Goal: Information Seeking & Learning: Understand process/instructions

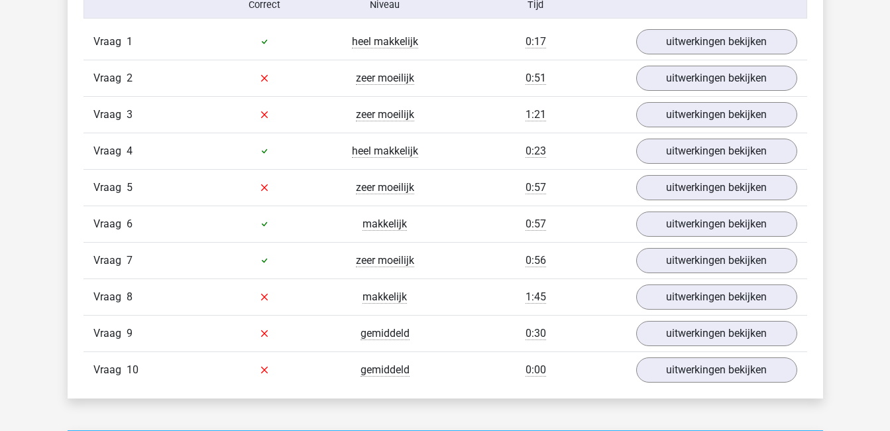
scroll to position [888, 0]
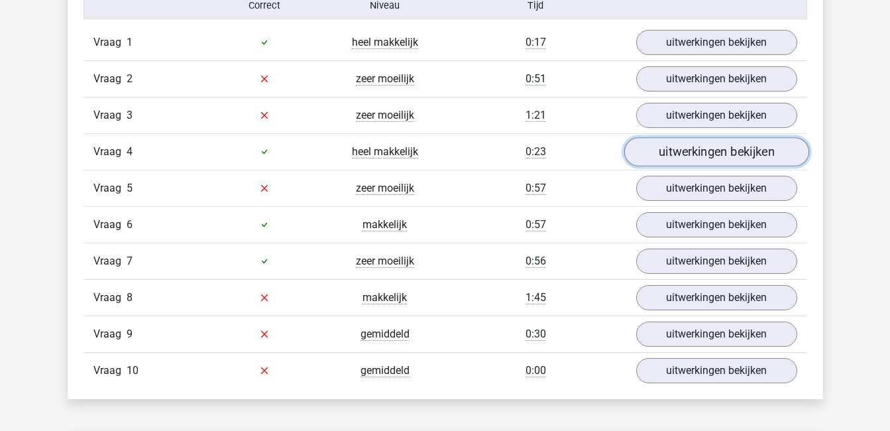
click at [656, 150] on link "uitwerkingen bekijken" at bounding box center [716, 151] width 185 height 29
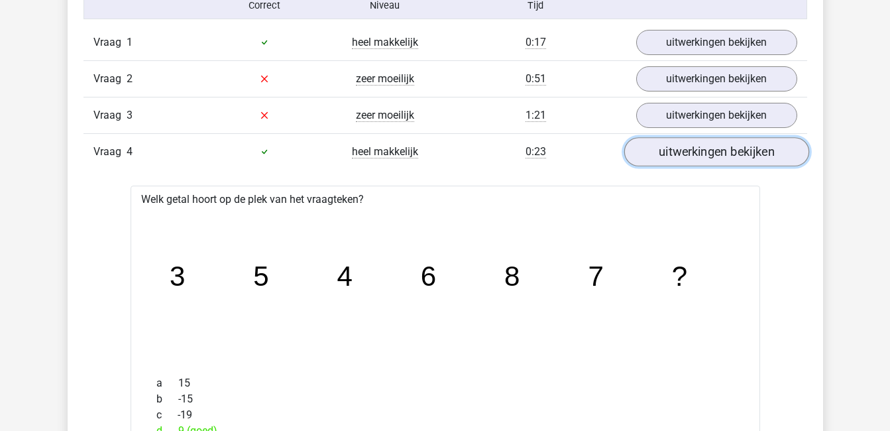
click at [656, 150] on link "uitwerkingen bekijken" at bounding box center [716, 151] width 185 height 29
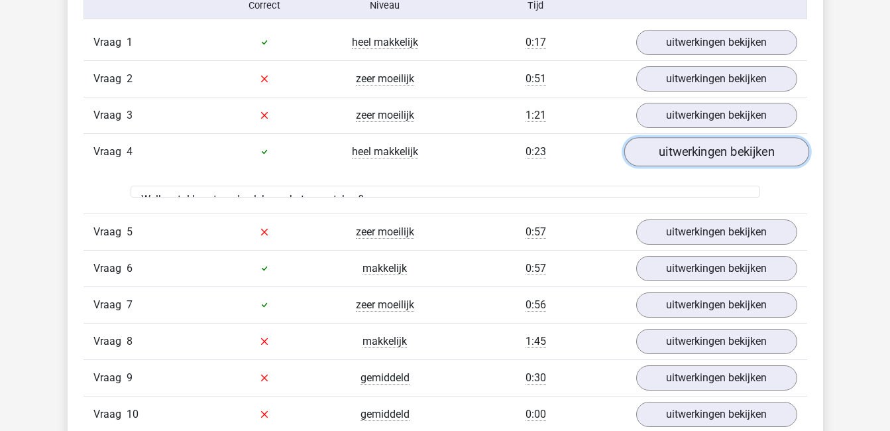
click at [656, 150] on link "uitwerkingen bekijken" at bounding box center [716, 151] width 185 height 29
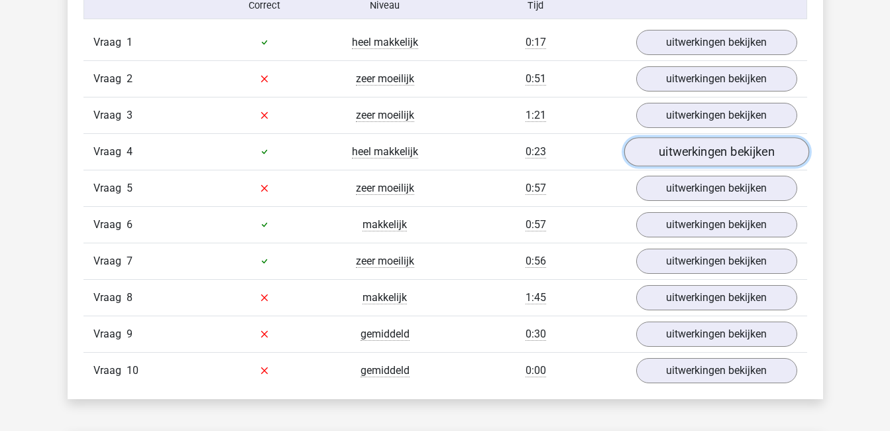
click at [656, 150] on link "uitwerkingen bekijken" at bounding box center [716, 151] width 185 height 29
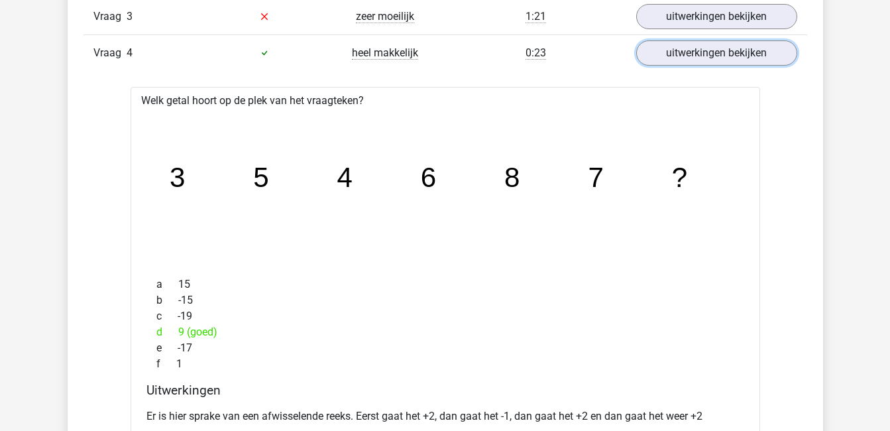
scroll to position [988, 0]
click at [685, 54] on link "uitwerkingen bekijken" at bounding box center [716, 51] width 185 height 29
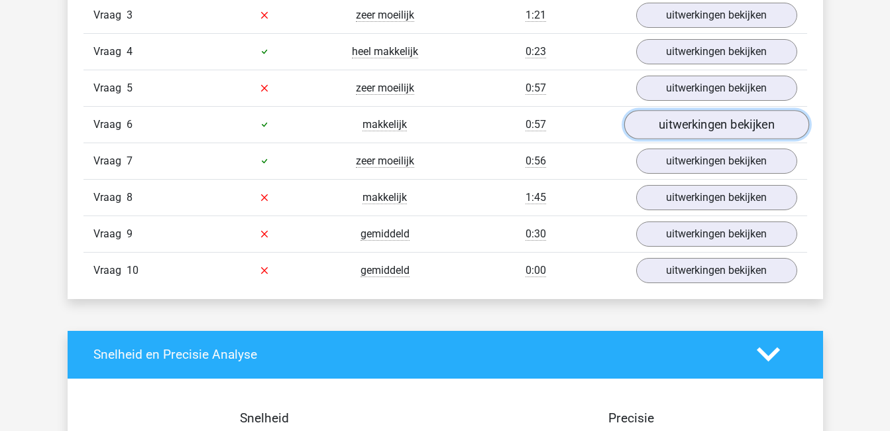
click at [700, 119] on link "uitwerkingen bekijken" at bounding box center [716, 124] width 185 height 29
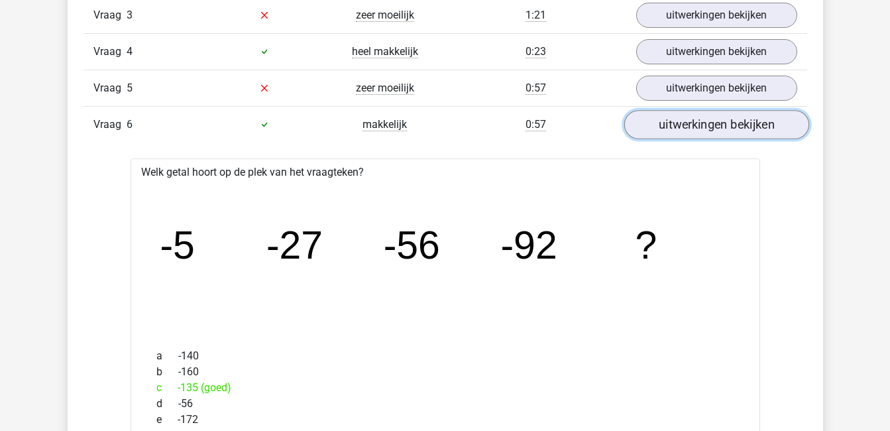
click at [700, 119] on link "uitwerkingen bekijken" at bounding box center [716, 124] width 185 height 29
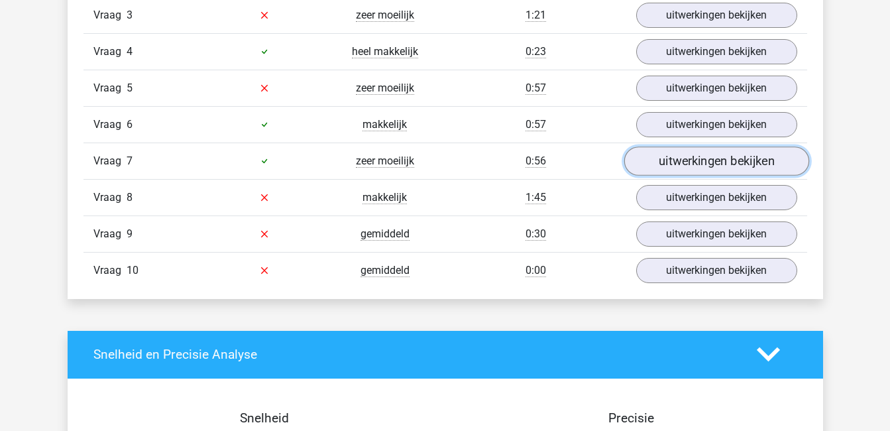
click at [705, 169] on link "uitwerkingen bekijken" at bounding box center [716, 161] width 185 height 29
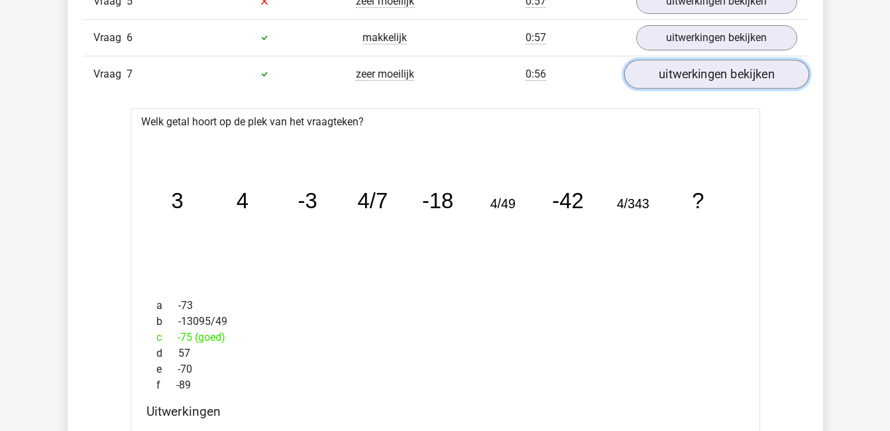
scroll to position [1077, 0]
click at [744, 77] on link "uitwerkingen bekijken" at bounding box center [716, 72] width 185 height 29
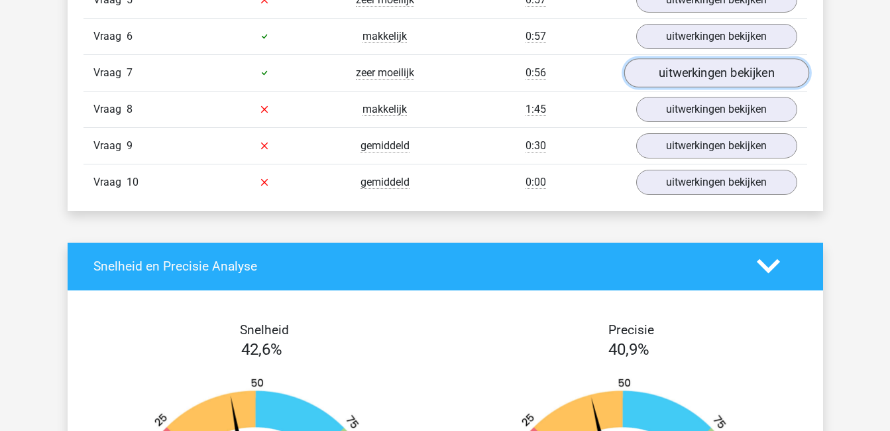
click at [704, 69] on link "uitwerkingen bekijken" at bounding box center [716, 72] width 185 height 29
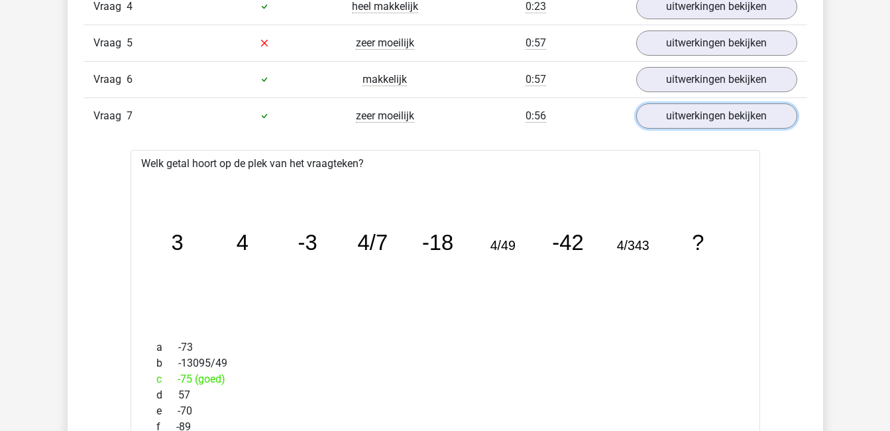
scroll to position [1033, 0]
click at [679, 110] on link "uitwerkingen bekijken" at bounding box center [716, 116] width 185 height 29
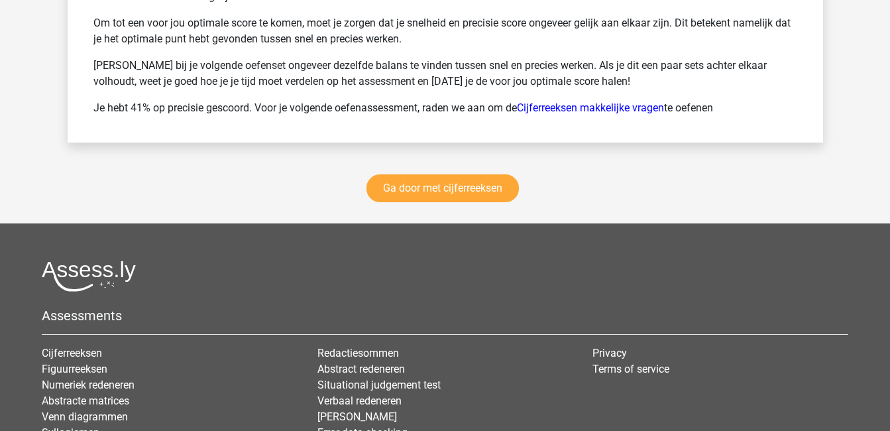
scroll to position [1891, 0]
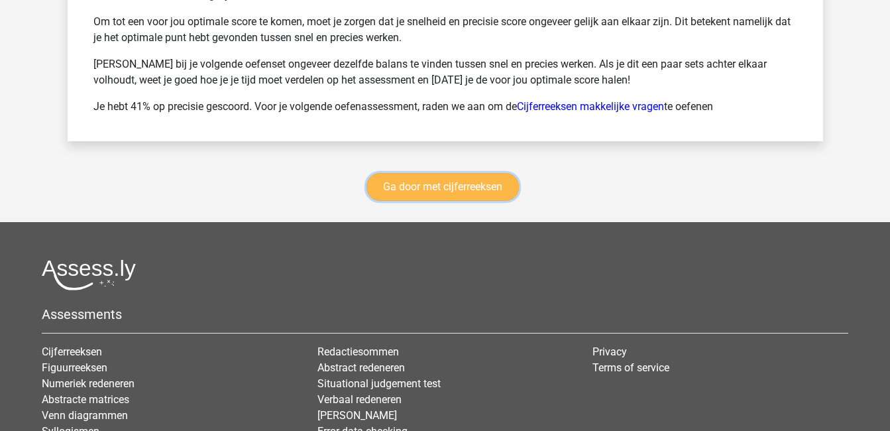
click at [476, 180] on link "Ga door met cijferreeksen" at bounding box center [443, 187] width 152 height 28
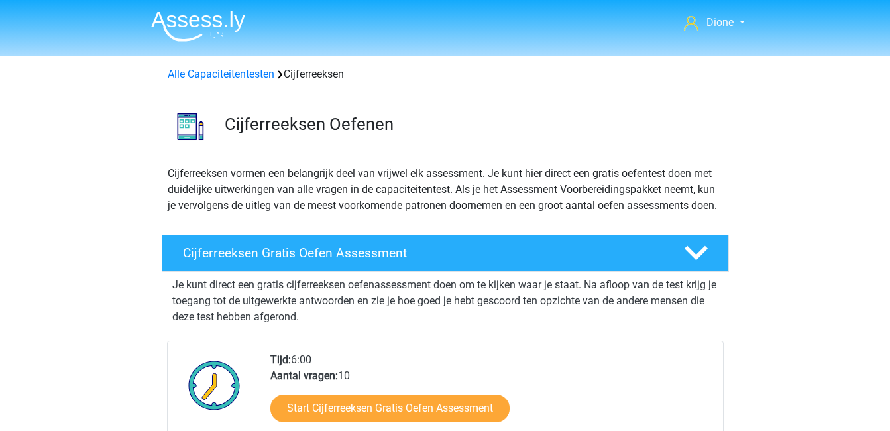
scroll to position [592, 0]
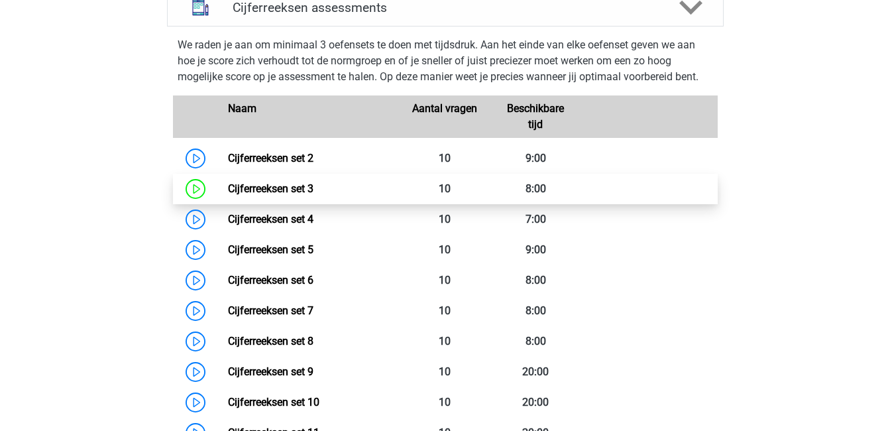
click at [314, 195] on link "Cijferreeksen set 3" at bounding box center [271, 188] width 86 height 13
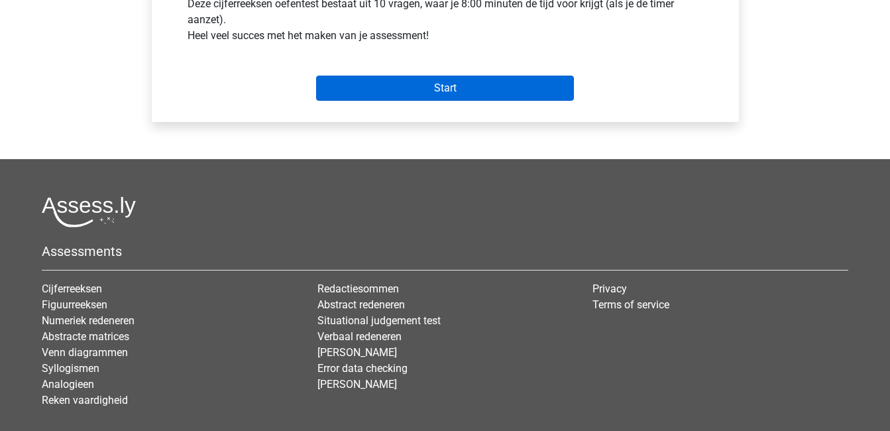
scroll to position [539, 0]
click at [461, 92] on input "Start" at bounding box center [445, 87] width 258 height 25
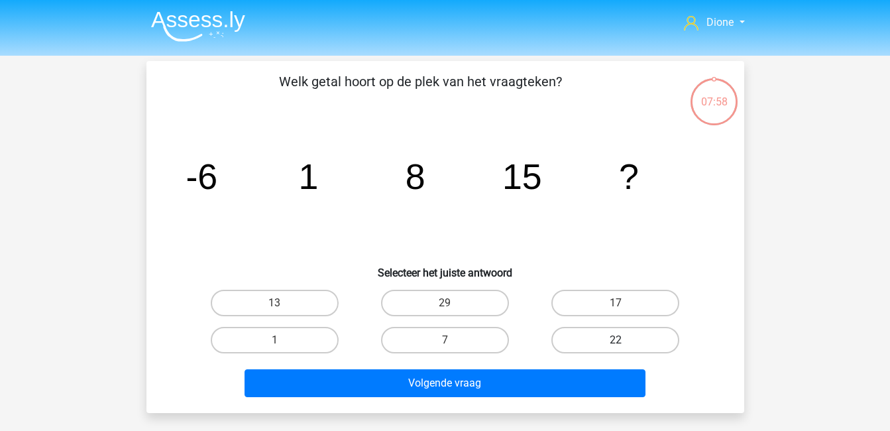
click at [617, 335] on label "22" at bounding box center [616, 340] width 128 height 27
click at [617, 340] on input "22" at bounding box center [620, 344] width 9 height 9
radio input "true"
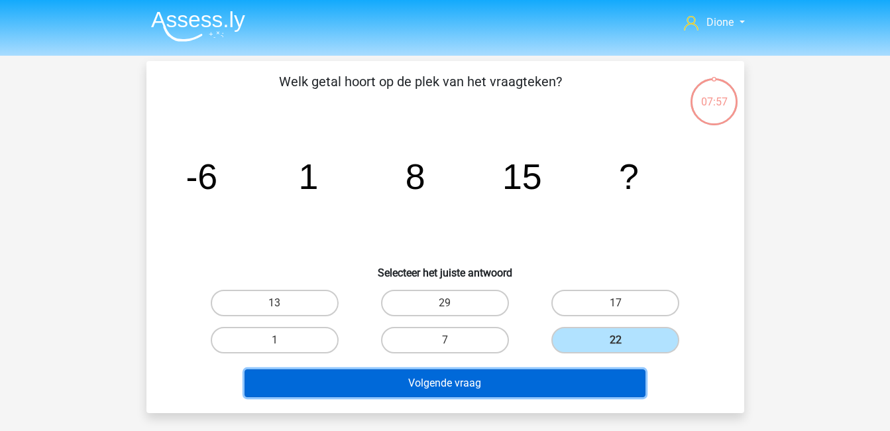
click at [564, 386] on button "Volgende vraag" at bounding box center [445, 383] width 401 height 28
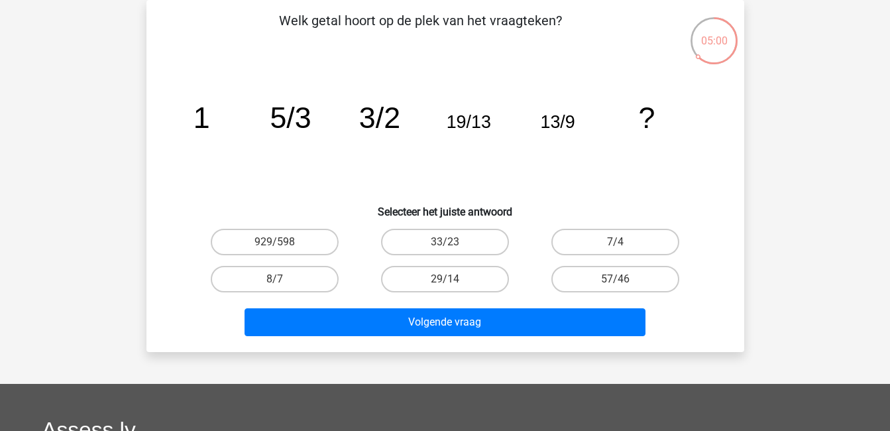
scroll to position [80, 0]
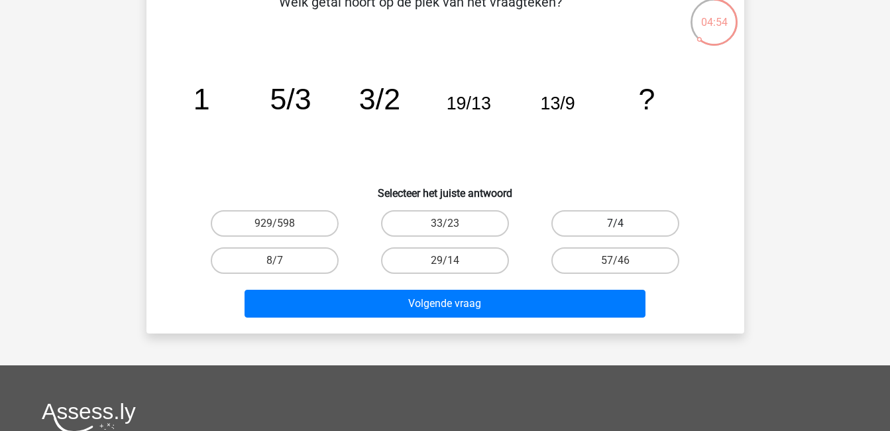
click at [628, 223] on label "7/4" at bounding box center [616, 223] width 128 height 27
click at [625, 223] on input "7/4" at bounding box center [620, 227] width 9 height 9
radio input "true"
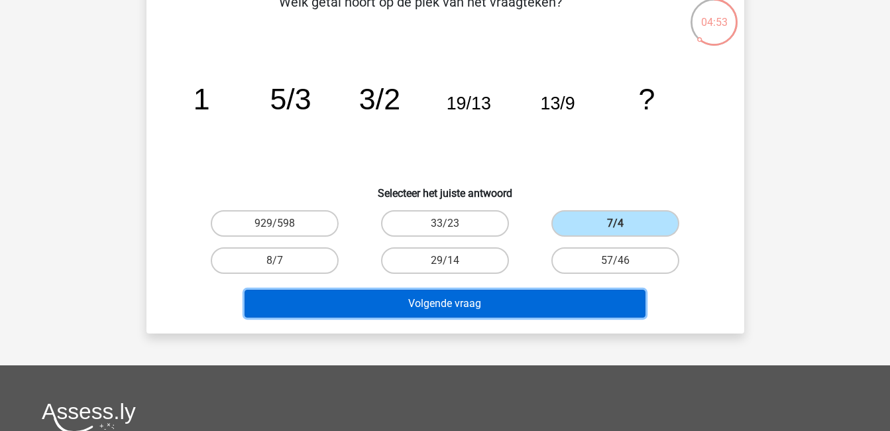
click at [597, 311] on button "Volgende vraag" at bounding box center [445, 304] width 401 height 28
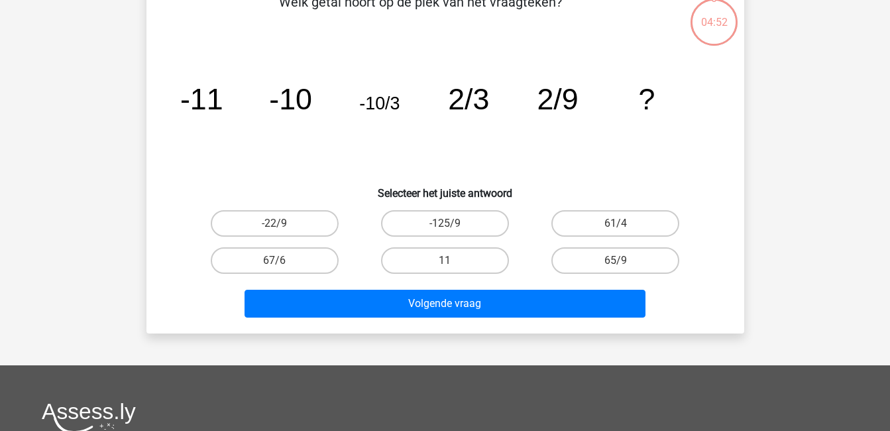
scroll to position [61, 0]
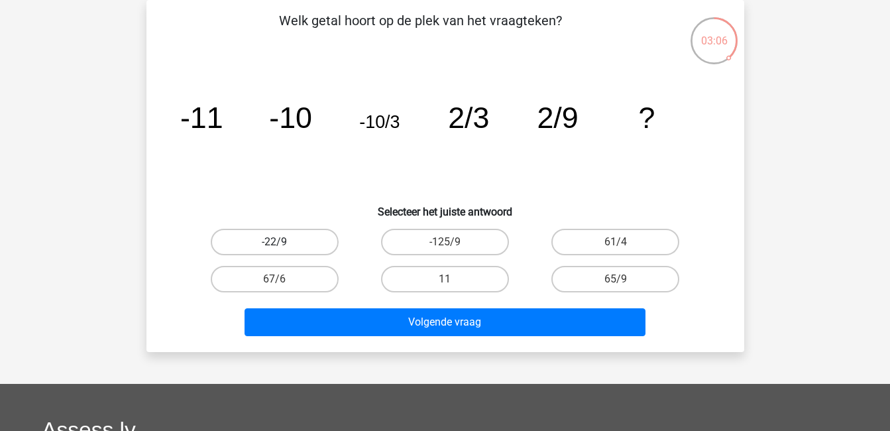
click at [321, 241] on label "-22/9" at bounding box center [275, 242] width 128 height 27
click at [283, 242] on input "-22/9" at bounding box center [278, 246] width 9 height 9
radio input "true"
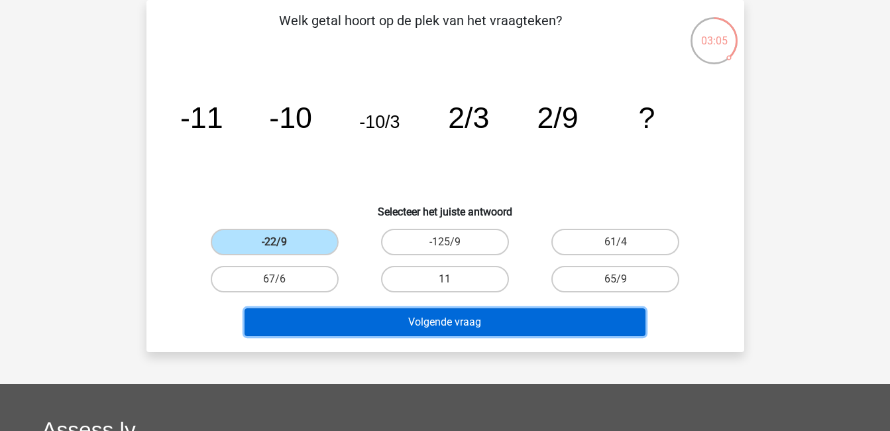
click at [434, 324] on button "Volgende vraag" at bounding box center [445, 322] width 401 height 28
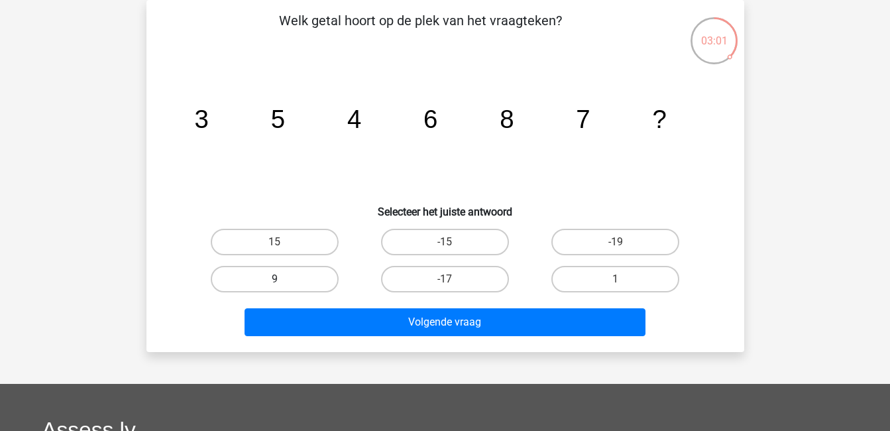
click at [300, 272] on label "9" at bounding box center [275, 279] width 128 height 27
click at [283, 279] on input "9" at bounding box center [278, 283] width 9 height 9
radio input "true"
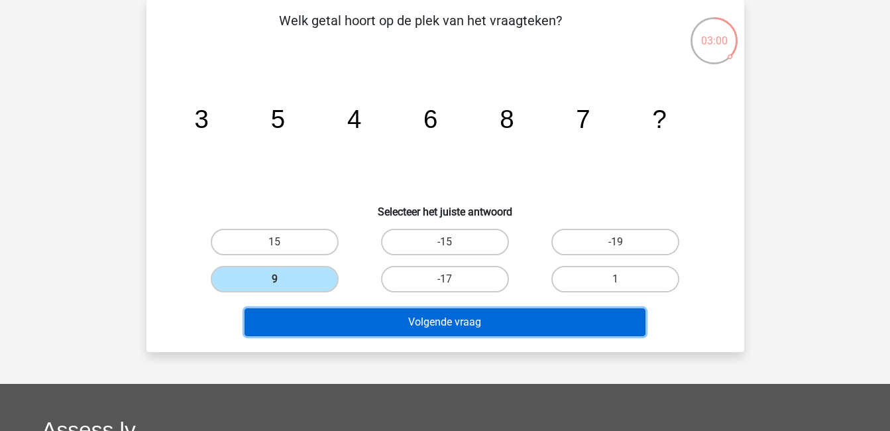
click at [385, 320] on button "Volgende vraag" at bounding box center [445, 322] width 401 height 28
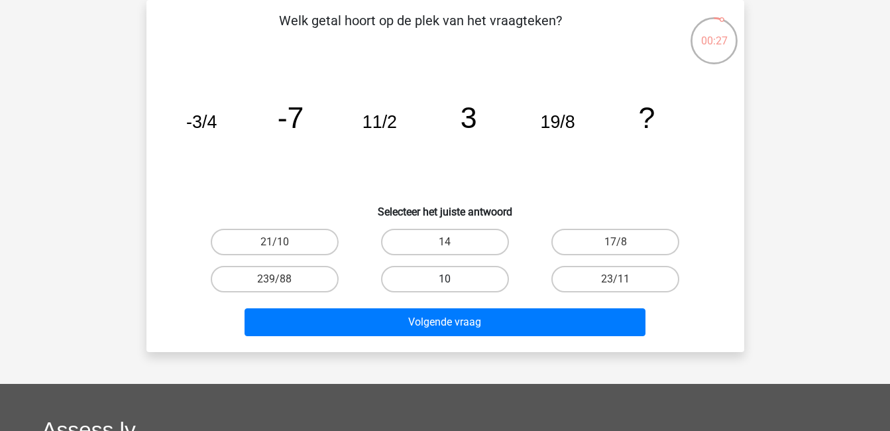
click at [438, 281] on label "10" at bounding box center [445, 279] width 128 height 27
click at [445, 281] on input "10" at bounding box center [449, 283] width 9 height 9
radio input "true"
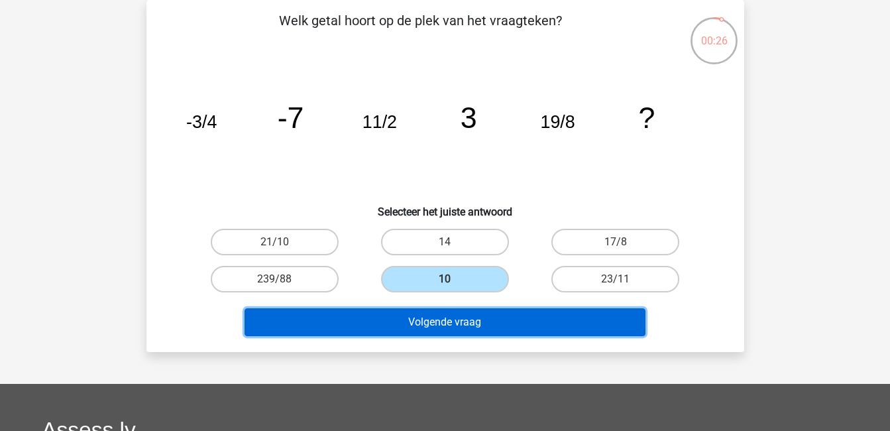
click at [460, 319] on button "Volgende vraag" at bounding box center [445, 322] width 401 height 28
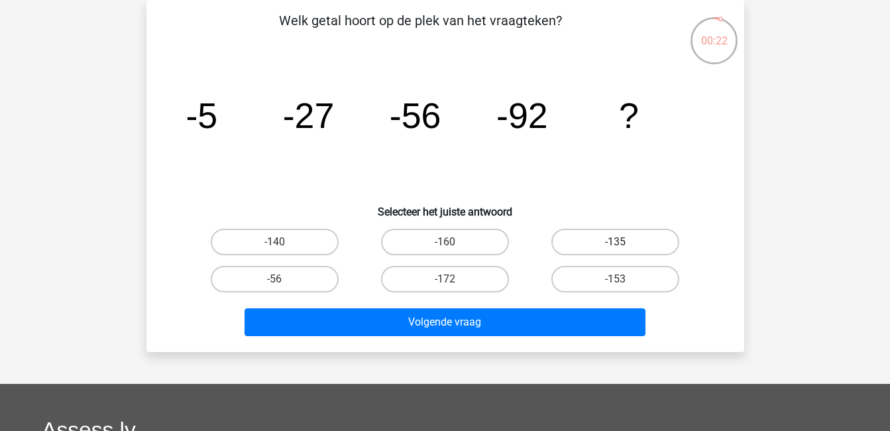
click at [604, 247] on label "-135" at bounding box center [616, 242] width 128 height 27
click at [616, 247] on input "-135" at bounding box center [620, 246] width 9 height 9
radio input "true"
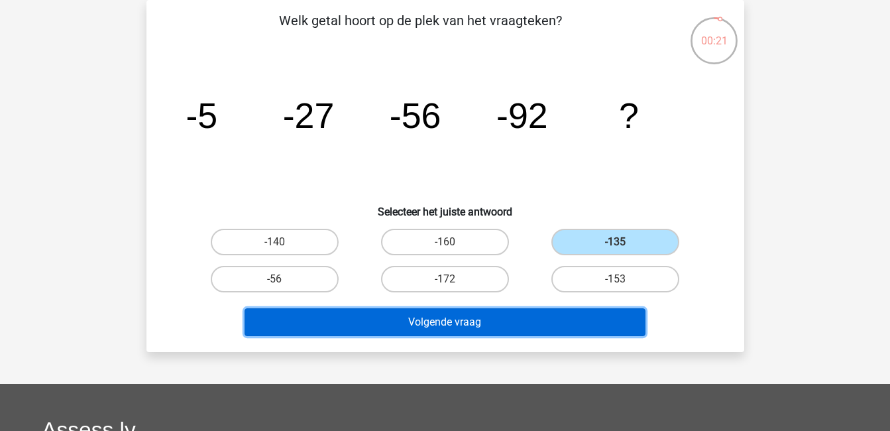
click at [595, 322] on button "Volgende vraag" at bounding box center [445, 322] width 401 height 28
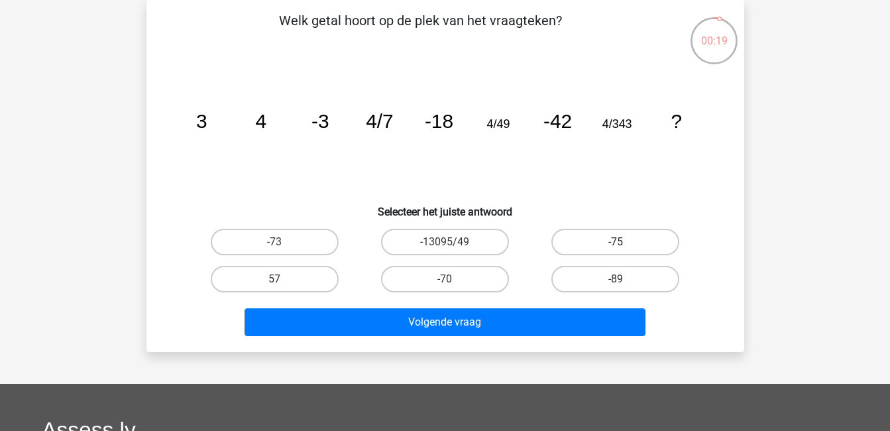
click at [593, 247] on label "-75" at bounding box center [616, 242] width 128 height 27
click at [616, 247] on input "-75" at bounding box center [620, 246] width 9 height 9
radio input "true"
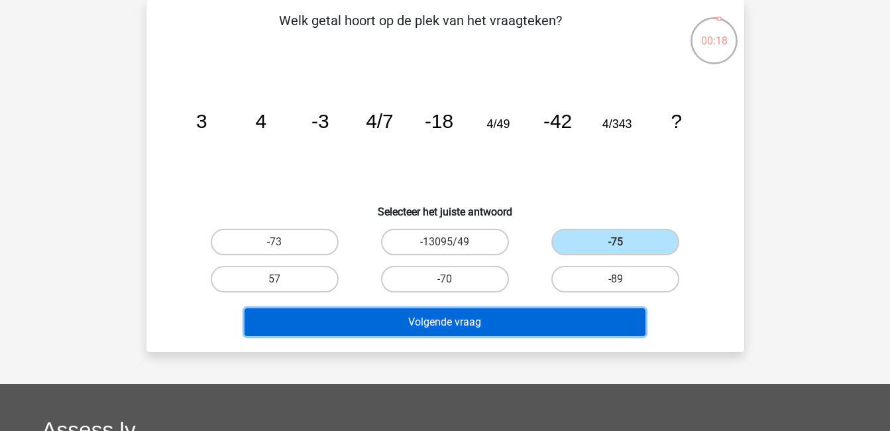
click at [591, 325] on button "Volgende vraag" at bounding box center [445, 322] width 401 height 28
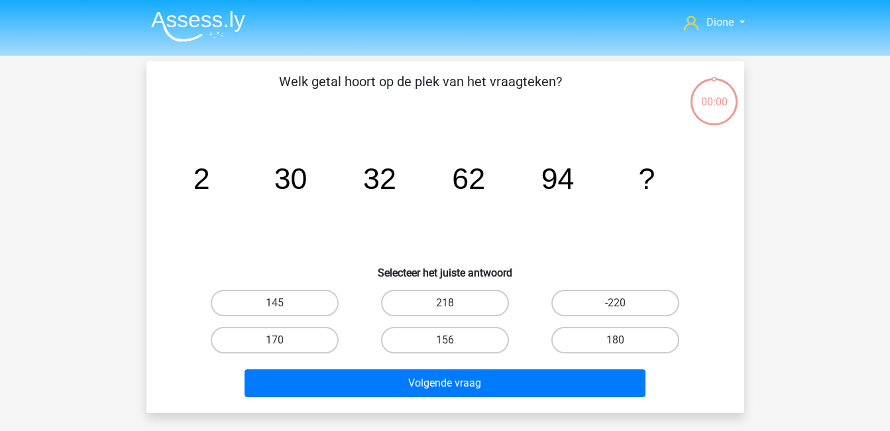
scroll to position [61, 0]
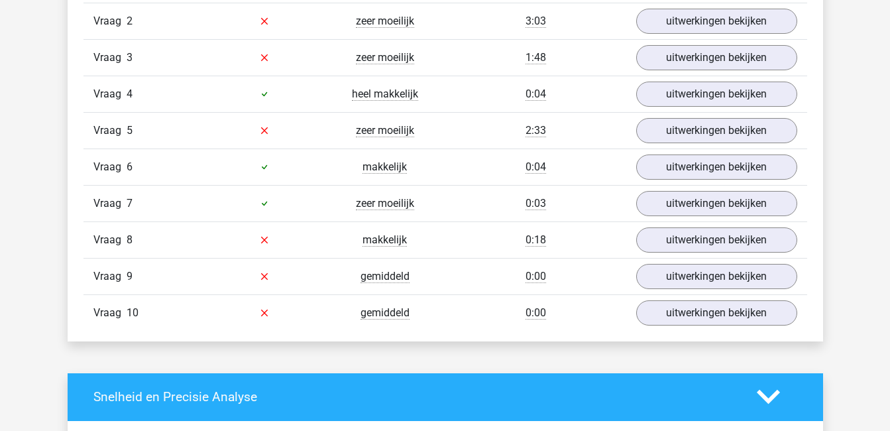
scroll to position [947, 0]
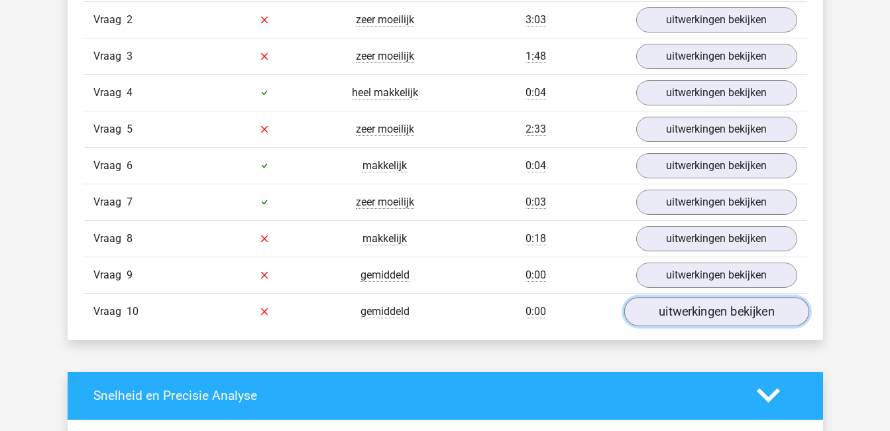
click at [717, 319] on link "uitwerkingen bekijken" at bounding box center [716, 311] width 185 height 29
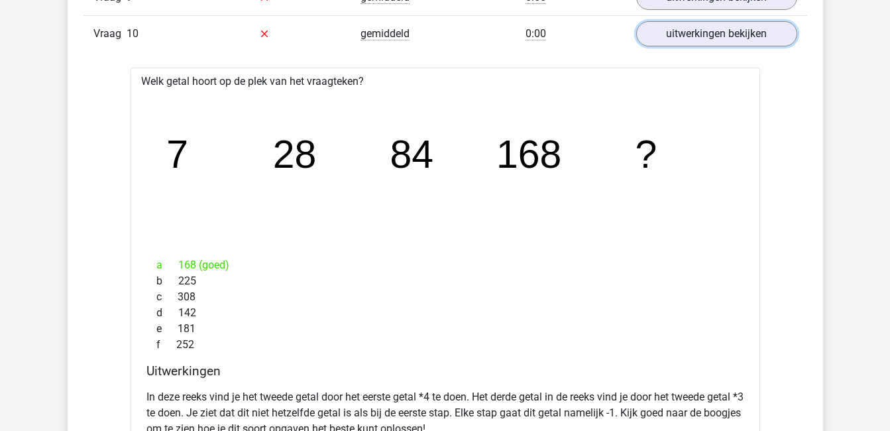
scroll to position [1144, 0]
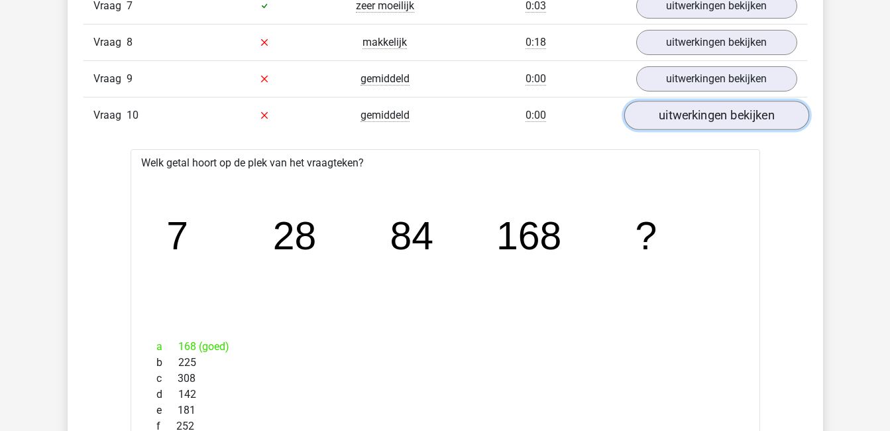
click at [696, 120] on link "uitwerkingen bekijken" at bounding box center [716, 115] width 185 height 29
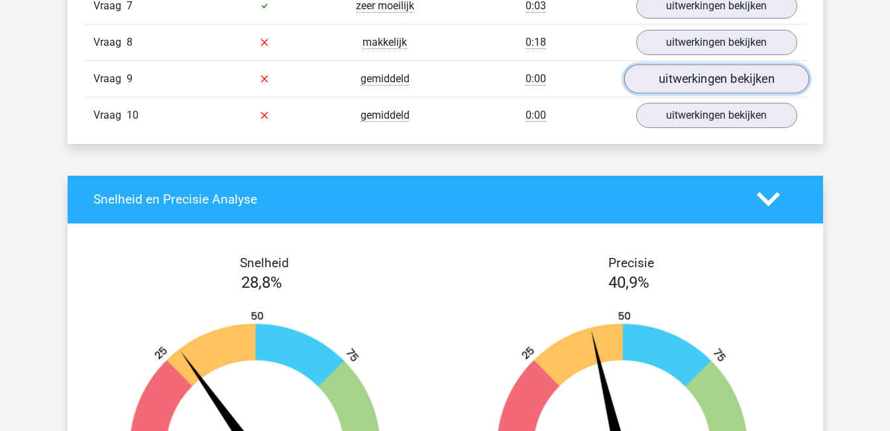
click at [693, 82] on link "uitwerkingen bekijken" at bounding box center [716, 78] width 185 height 29
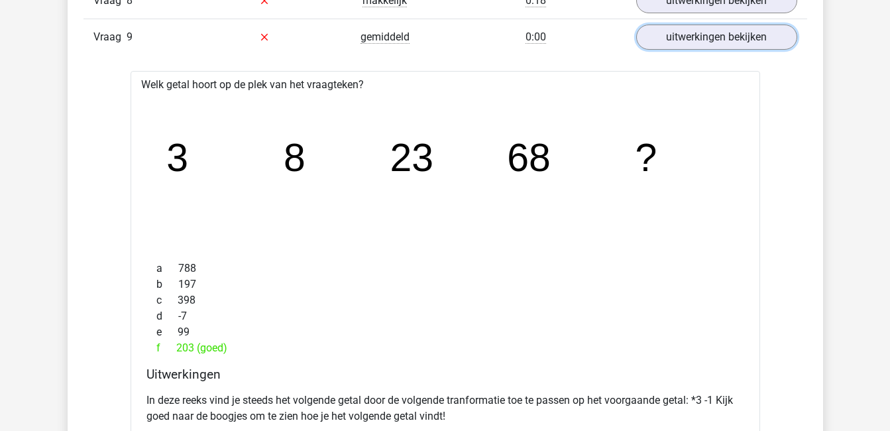
scroll to position [1179, 0]
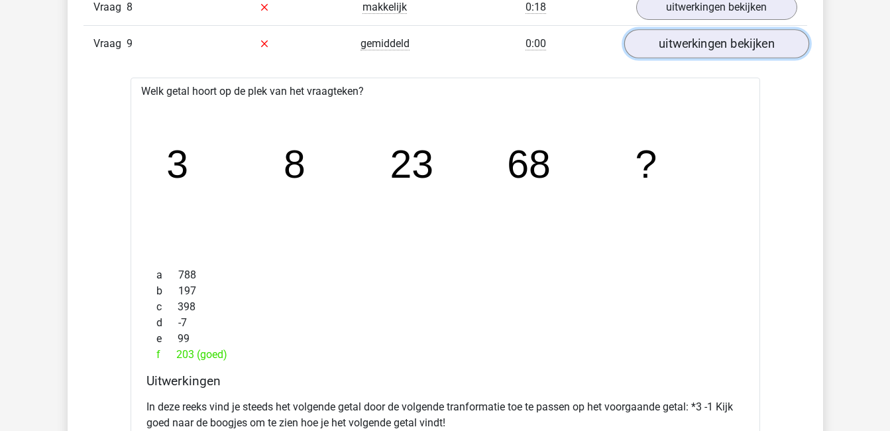
click at [777, 38] on link "uitwerkingen bekijken" at bounding box center [716, 43] width 185 height 29
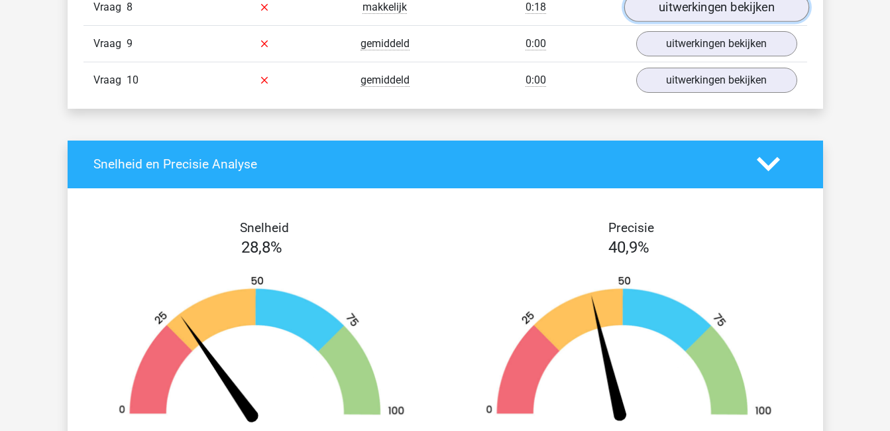
click at [753, 6] on link "uitwerkingen bekijken" at bounding box center [716, 7] width 185 height 29
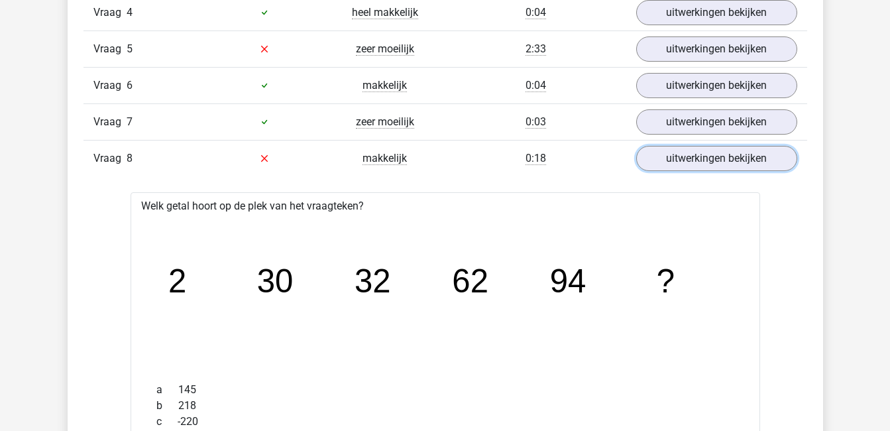
scroll to position [1024, 0]
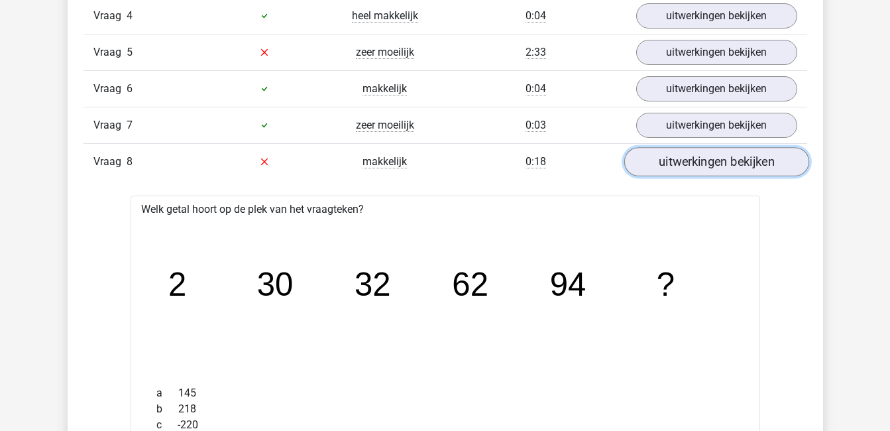
click at [719, 158] on link "uitwerkingen bekijken" at bounding box center [716, 161] width 185 height 29
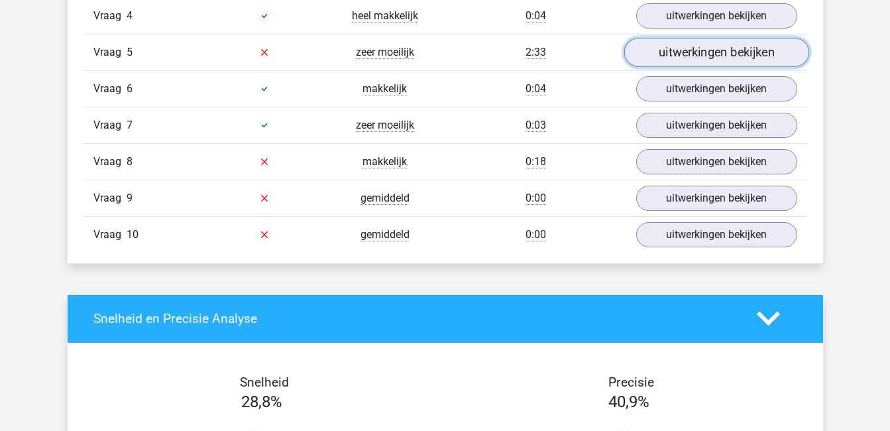
click at [695, 58] on link "uitwerkingen bekijken" at bounding box center [716, 52] width 185 height 29
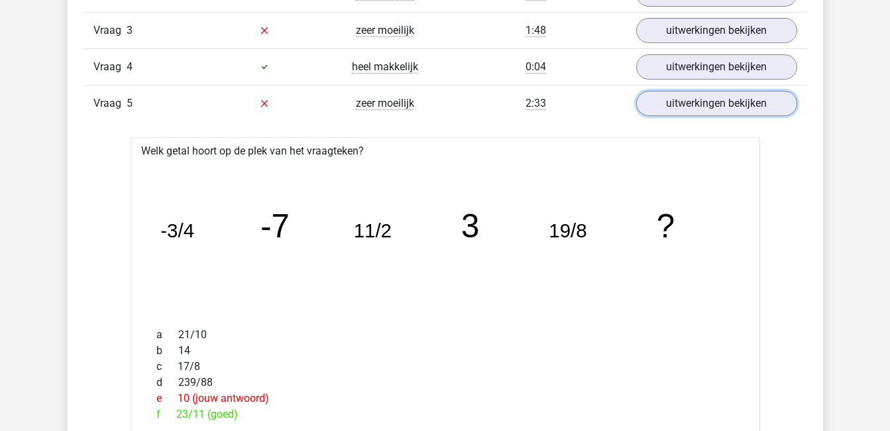
scroll to position [974, 0]
click at [728, 100] on link "uitwerkingen bekijken" at bounding box center [716, 102] width 185 height 29
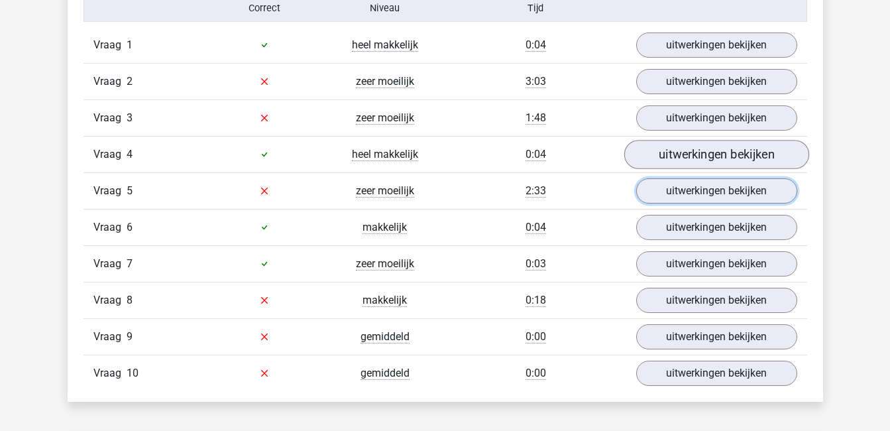
scroll to position [882, 0]
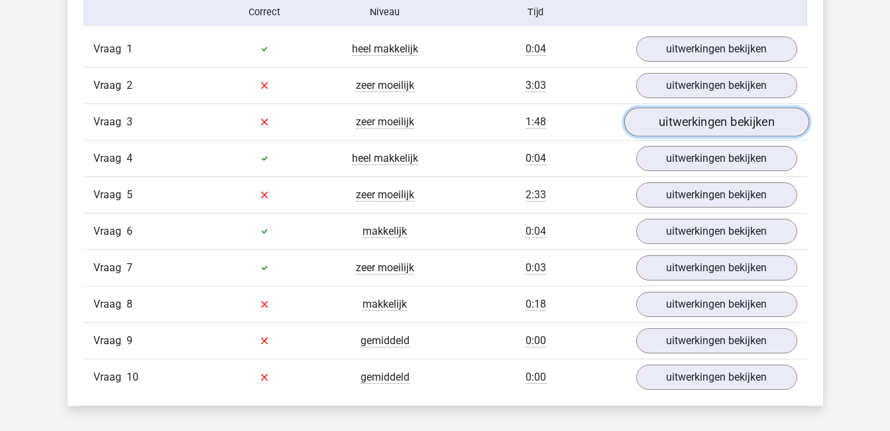
click at [712, 120] on link "uitwerkingen bekijken" at bounding box center [716, 121] width 185 height 29
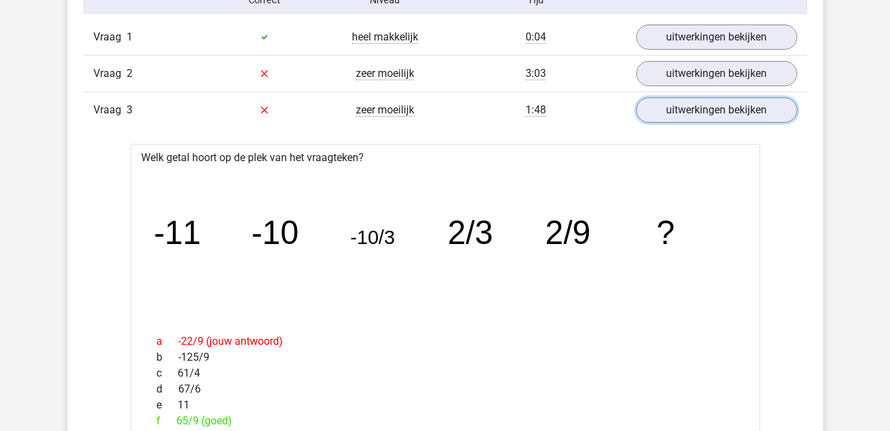
scroll to position [891, 0]
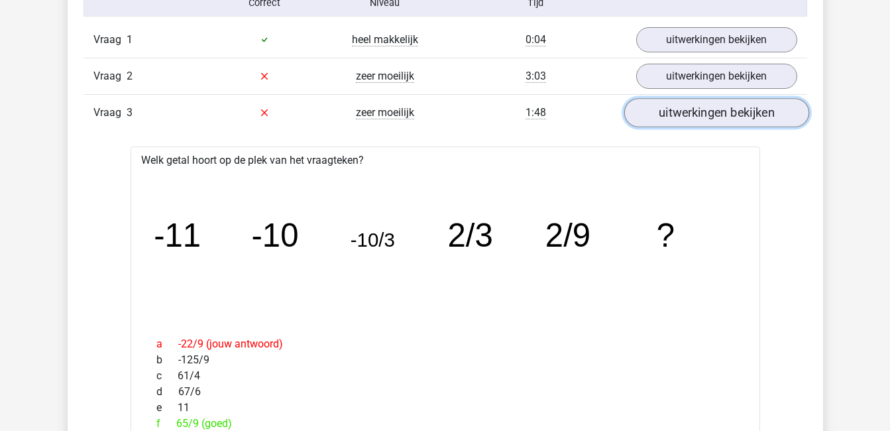
click at [728, 109] on link "uitwerkingen bekijken" at bounding box center [716, 112] width 185 height 29
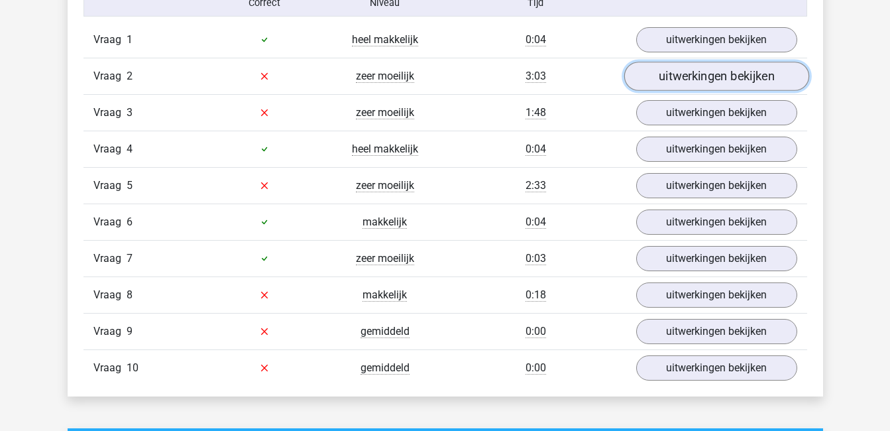
click at [719, 74] on link "uitwerkingen bekijken" at bounding box center [716, 76] width 185 height 29
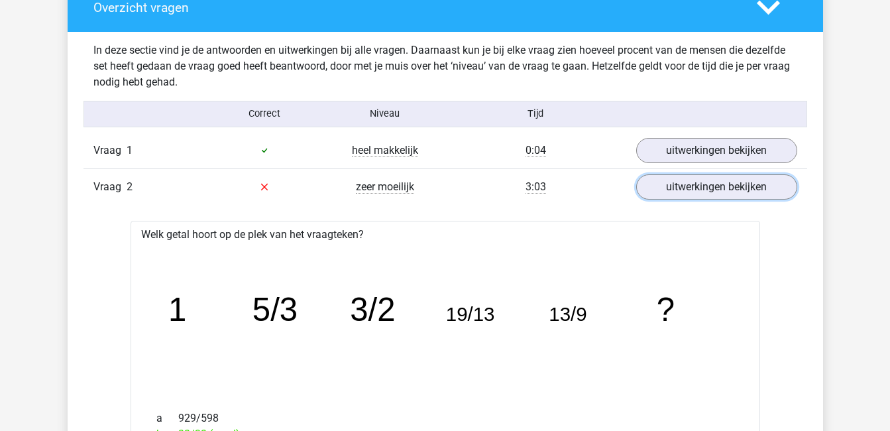
scroll to position [780, 0]
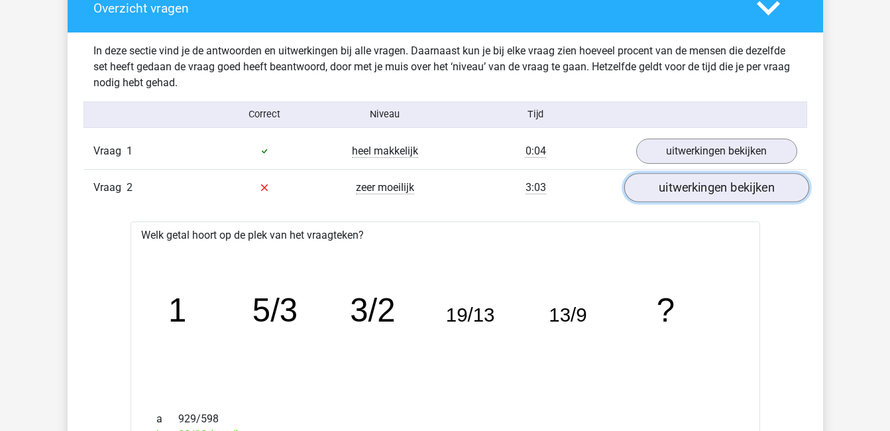
click at [696, 190] on link "uitwerkingen bekijken" at bounding box center [716, 187] width 185 height 29
